Goal: Task Accomplishment & Management: Use online tool/utility

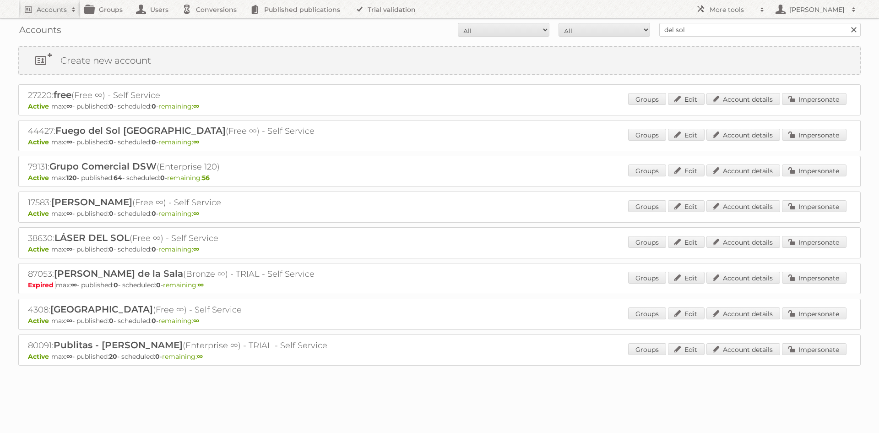
click at [685, 27] on input "del sol" at bounding box center [759, 30] width 201 height 14
type input "del sol woolworth"
click at [847, 23] on input "Search" at bounding box center [854, 30] width 14 height 14
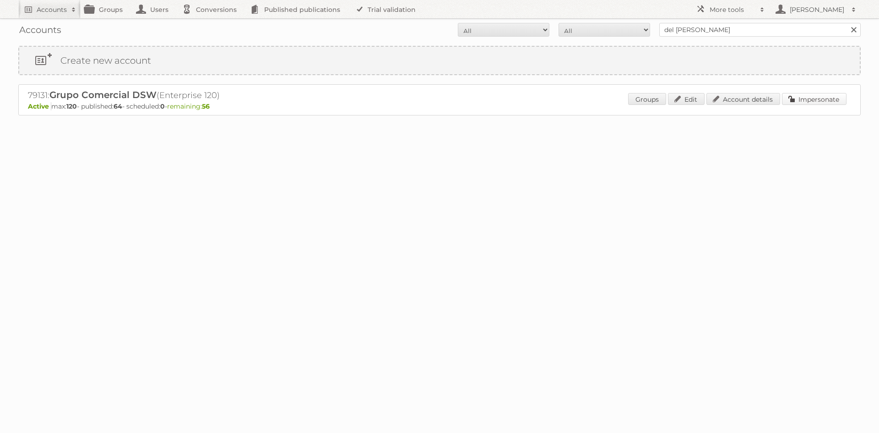
click at [840, 101] on link "Impersonate" at bounding box center [814, 99] width 65 height 12
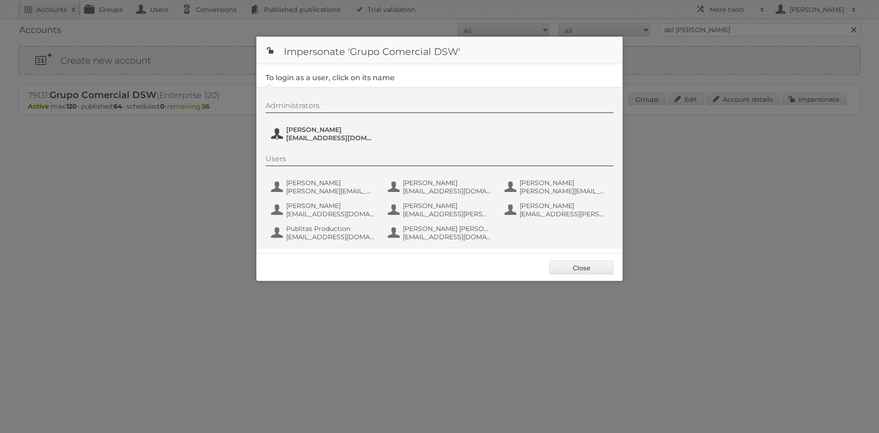
click at [327, 130] on span "Antonio Pedrazzini" at bounding box center [330, 129] width 89 height 8
